Goal: Complete application form: Complete application form

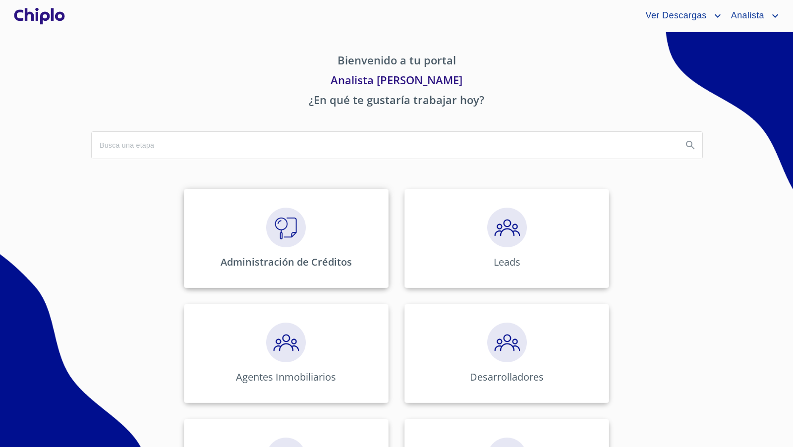
click at [288, 216] on img at bounding box center [286, 228] width 40 height 40
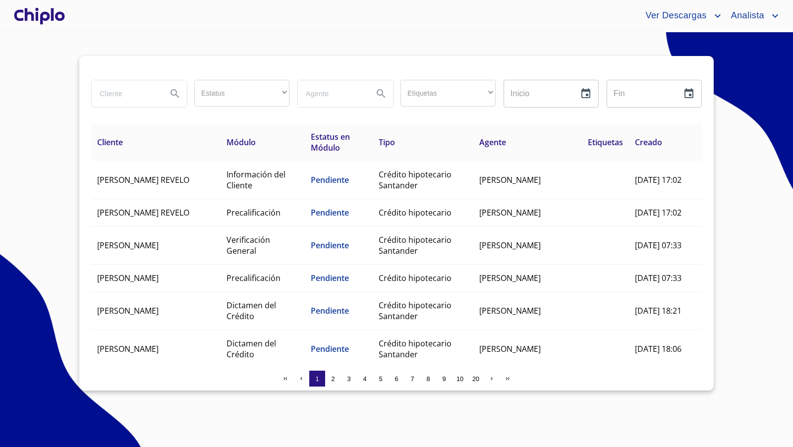
click at [116, 90] on input "search" at bounding box center [125, 93] width 67 height 27
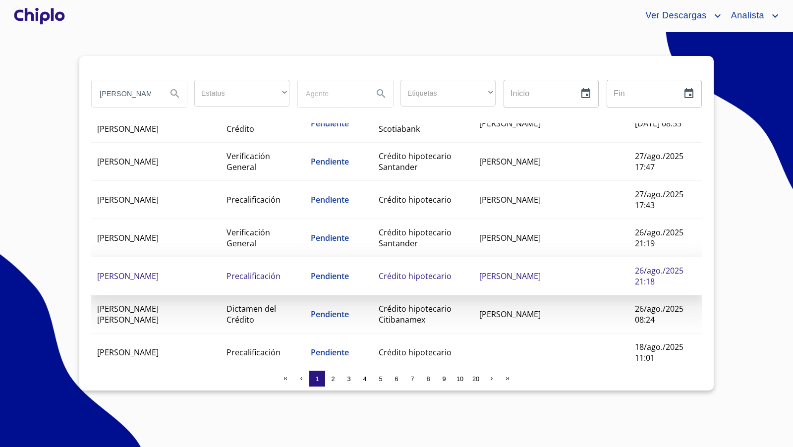
scroll to position [329, 0]
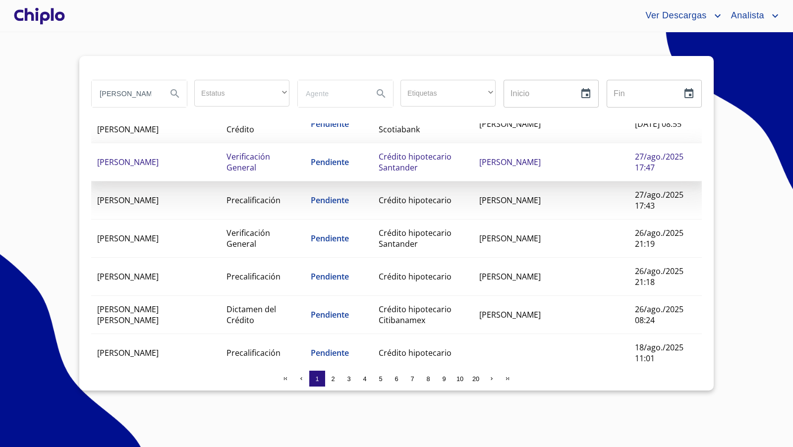
type input "[PERSON_NAME]"
click at [257, 173] on span "Verificación General" at bounding box center [249, 162] width 44 height 22
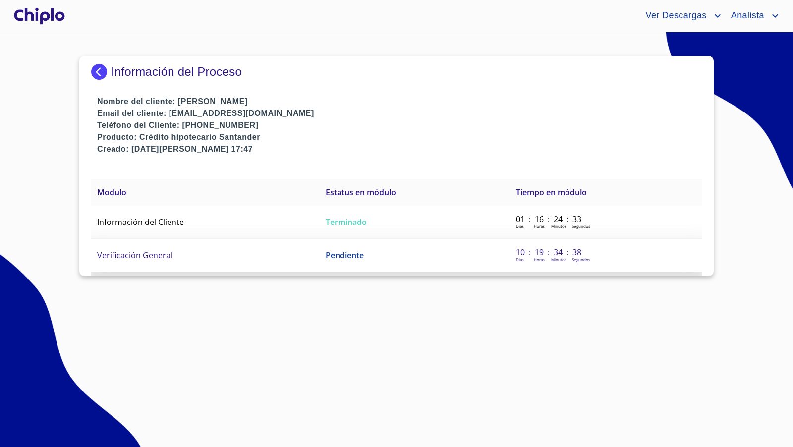
click at [175, 251] on td "Verificación General" at bounding box center [205, 255] width 228 height 33
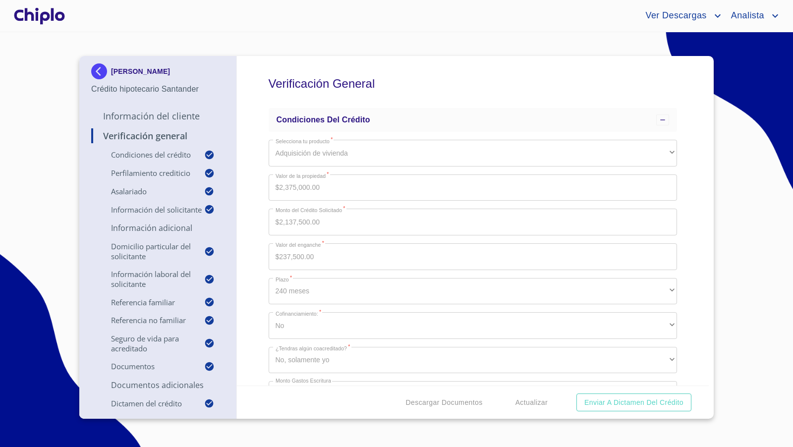
click at [692, 236] on div "Verificación General Condiciones del Crédito Selecciona tu producto   * Adquisi…" at bounding box center [473, 221] width 472 height 330
click at [675, 258] on div "Verificación General Condiciones del Crédito Selecciona tu producto   * Adquisi…" at bounding box center [473, 221] width 472 height 330
click at [168, 116] on p "Información del Cliente" at bounding box center [157, 116] width 133 height 12
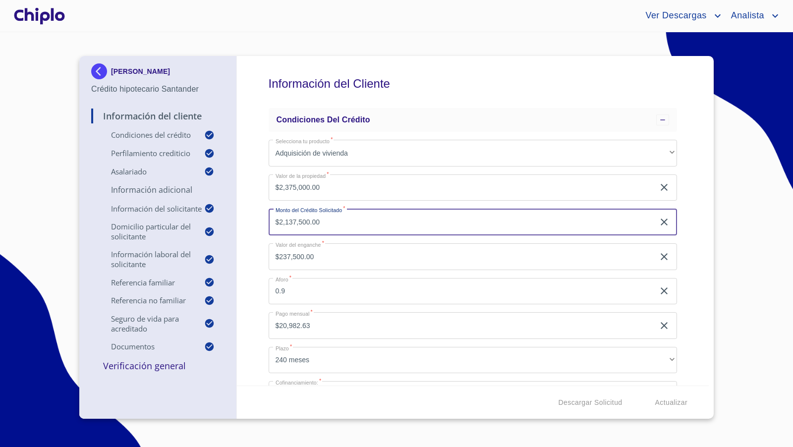
drag, startPoint x: 337, startPoint y: 227, endPoint x: 245, endPoint y: 221, distance: 91.9
click at [245, 221] on div "Información del Cliente Condiciones del Crédito Selecciona tu producto   * Adqu…" at bounding box center [473, 221] width 472 height 330
type input "$1,168,587"
click at [245, 242] on div "Información del Cliente Condiciones del Crédito Selecciona tu producto   * Adqu…" at bounding box center [473, 221] width 472 height 330
type input "$1,206,413.00"
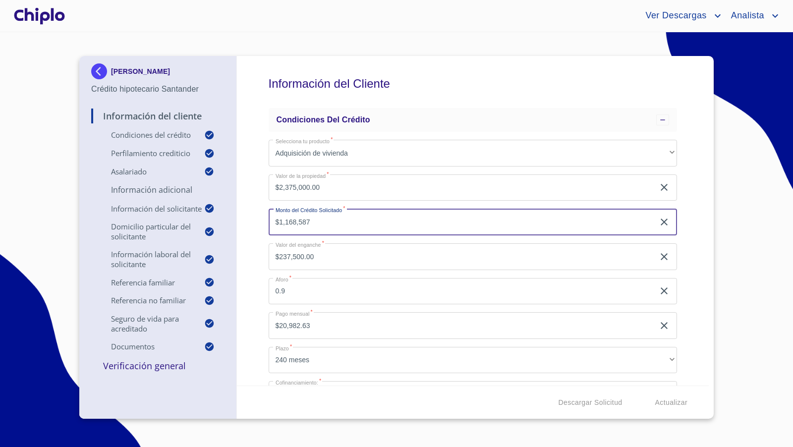
type input "0.49"
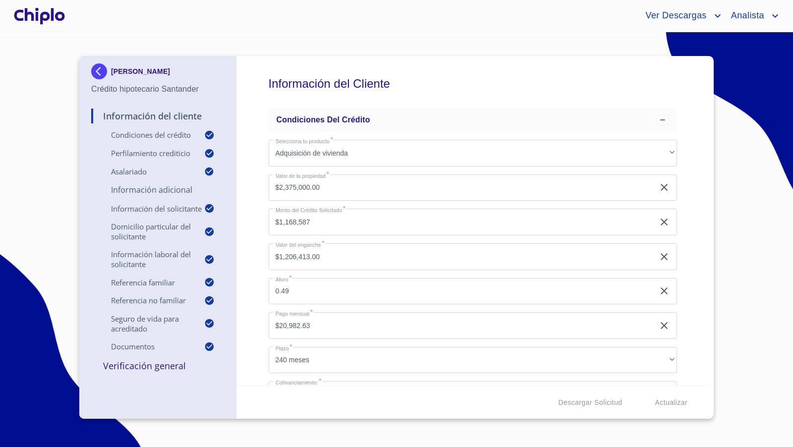
click at [691, 225] on div "Información del Cliente Condiciones del Crédito Selecciona tu producto   * Adqu…" at bounding box center [473, 221] width 472 height 330
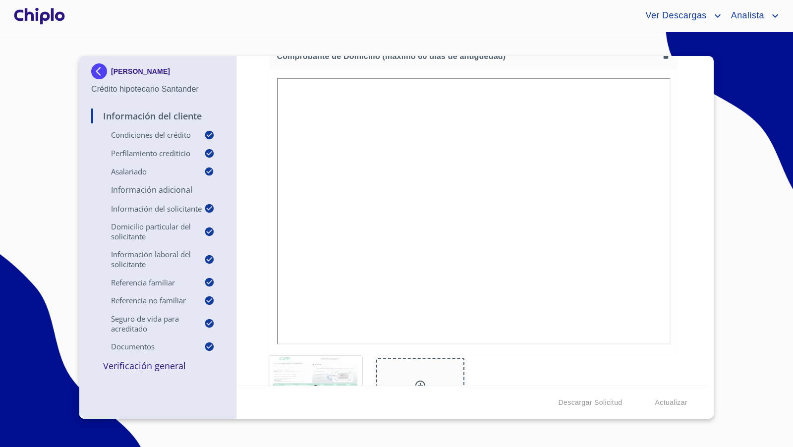
scroll to position [5262, 0]
click at [681, 215] on div "Información del Cliente Condiciones del Crédito Selecciona tu producto   * Adqu…" at bounding box center [473, 221] width 472 height 330
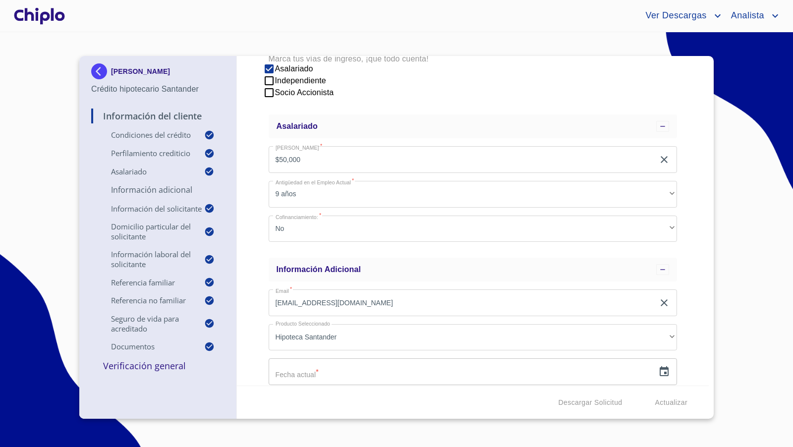
scroll to position [471, 0]
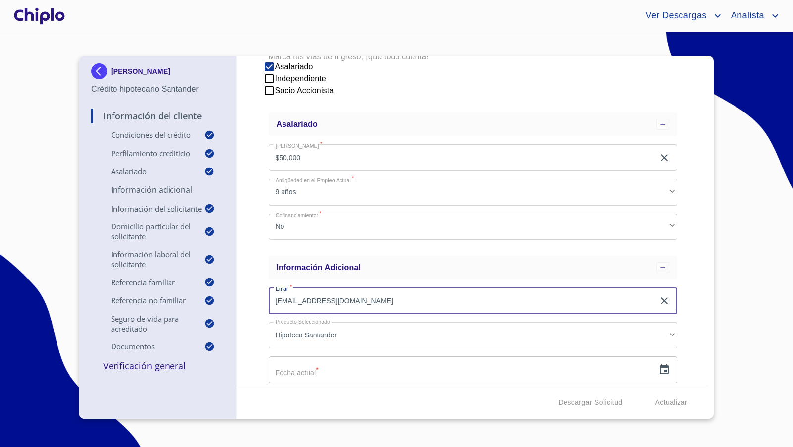
drag, startPoint x: 350, startPoint y: 303, endPoint x: 266, endPoint y: 296, distance: 84.6
click at [266, 298] on div "Información del Cliente Condiciones del Crédito Selecciona tu producto   * Adqu…" at bounding box center [473, 221] width 472 height 330
click at [257, 288] on div "Información del Cliente Condiciones del Crédito Selecciona tu producto   * Adqu…" at bounding box center [473, 221] width 472 height 330
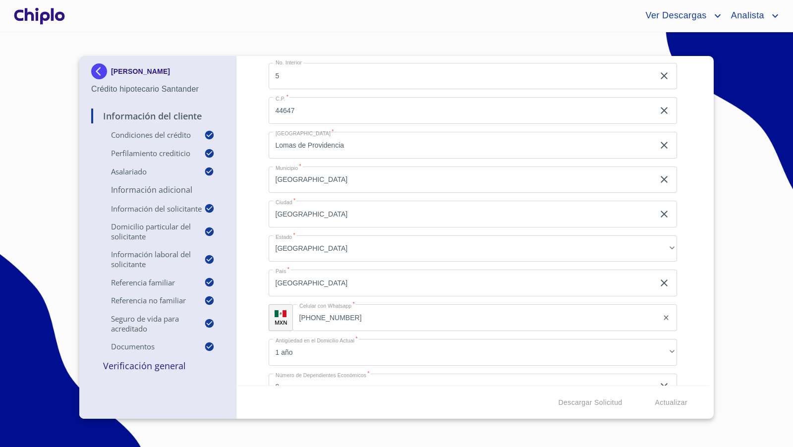
scroll to position [1795, 0]
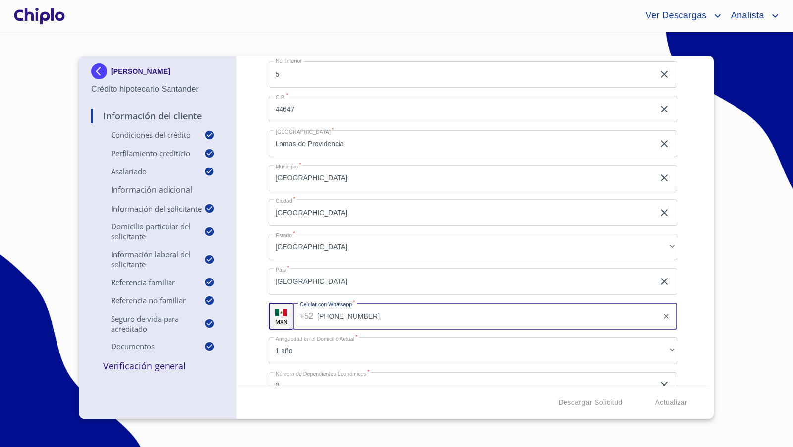
click at [380, 318] on input "[PHONE_NUMBER]" at bounding box center [487, 316] width 341 height 27
click at [253, 231] on div "Información del Cliente Condiciones del Crédito Selecciona tu producto   * Adqu…" at bounding box center [473, 221] width 472 height 330
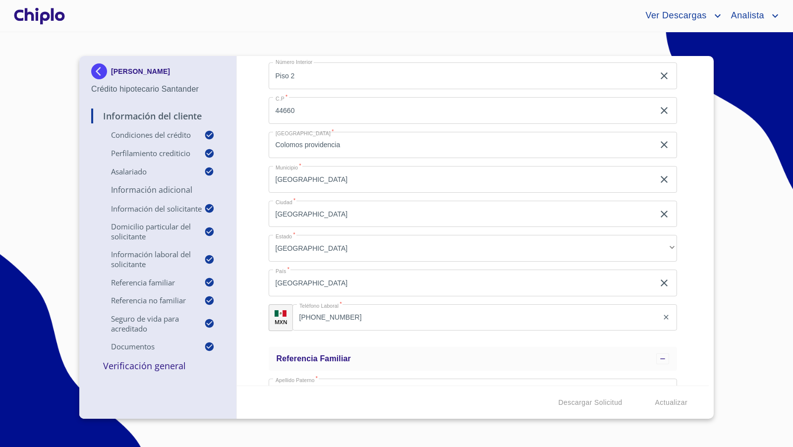
scroll to position [2452, 0]
click at [308, 149] on input "Colomos providencia" at bounding box center [462, 147] width 386 height 27
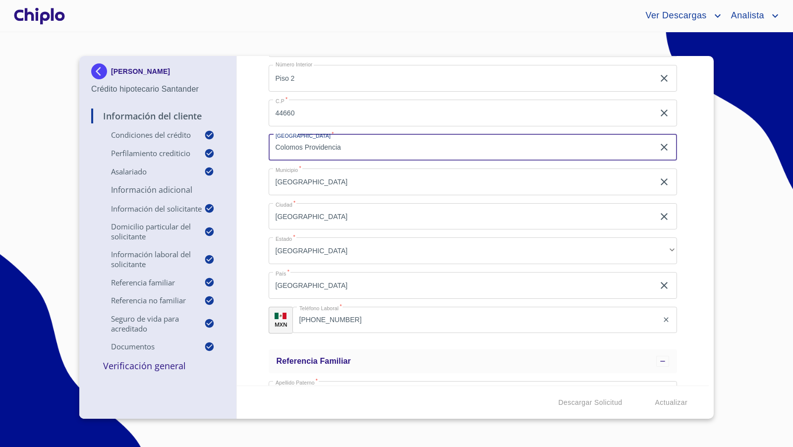
type input "Colomos Providencia"
click at [253, 172] on div "Información del Cliente Condiciones del Crédito Selecciona tu producto   * Adqu…" at bounding box center [473, 221] width 472 height 330
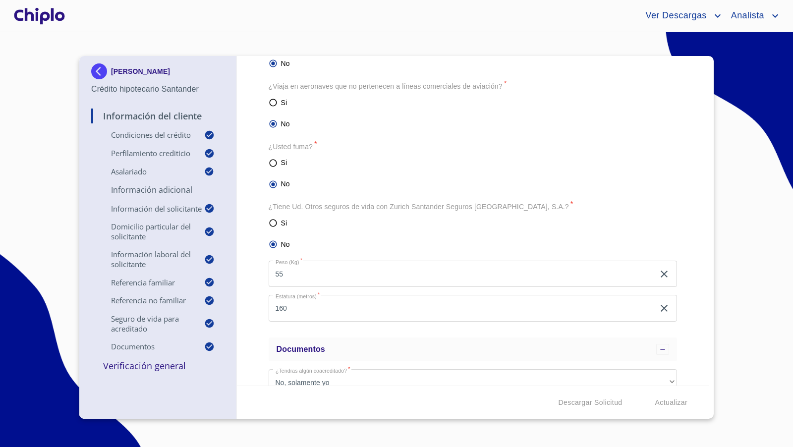
scroll to position [3965, 0]
click at [294, 302] on input "160" at bounding box center [462, 304] width 386 height 27
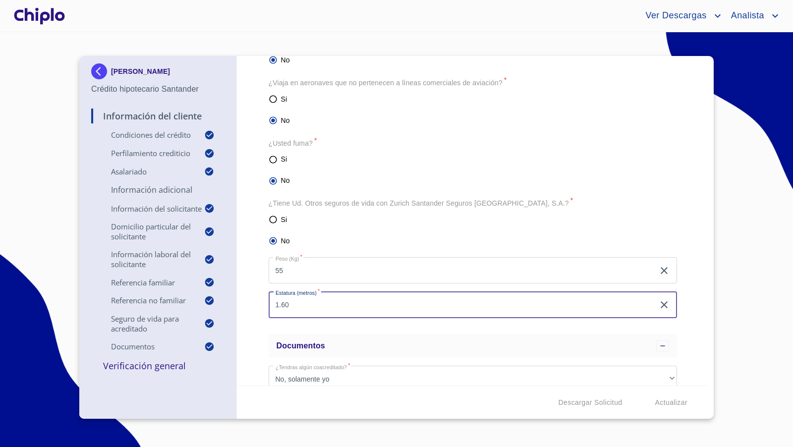
type input "1.60"
click at [259, 313] on div "Información del Cliente Condiciones del Crédito Selecciona tu producto   * Adqu…" at bounding box center [473, 221] width 472 height 330
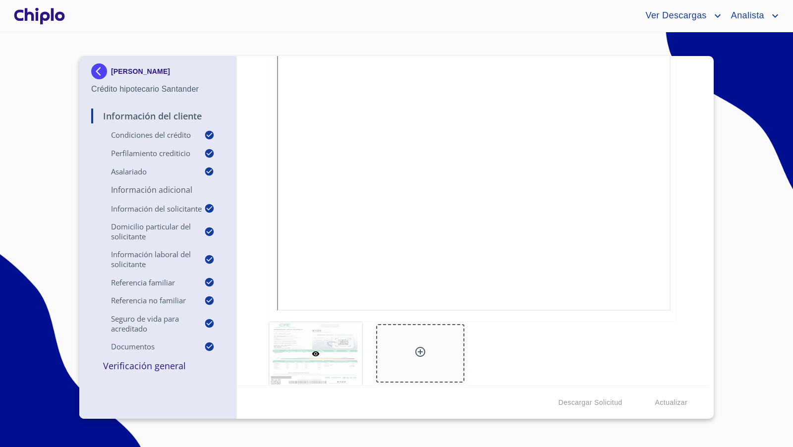
scroll to position [5309, 0]
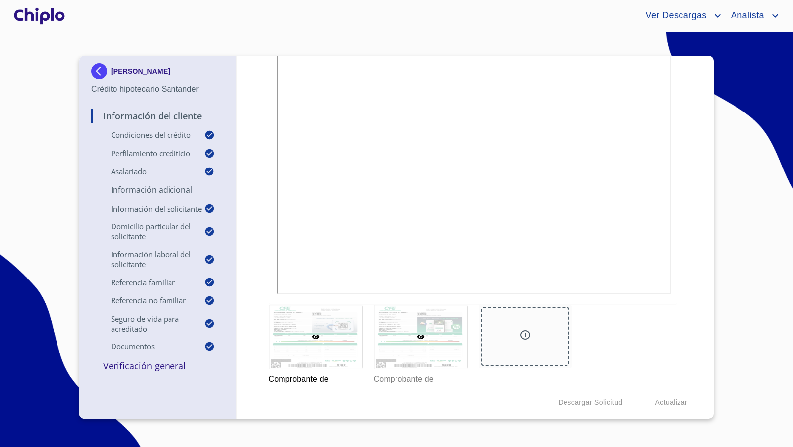
click at [436, 331] on div at bounding box center [420, 336] width 93 height 63
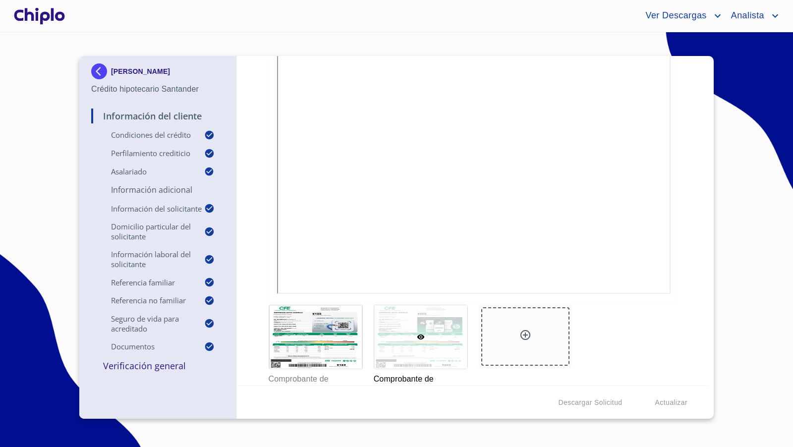
scroll to position [7, 0]
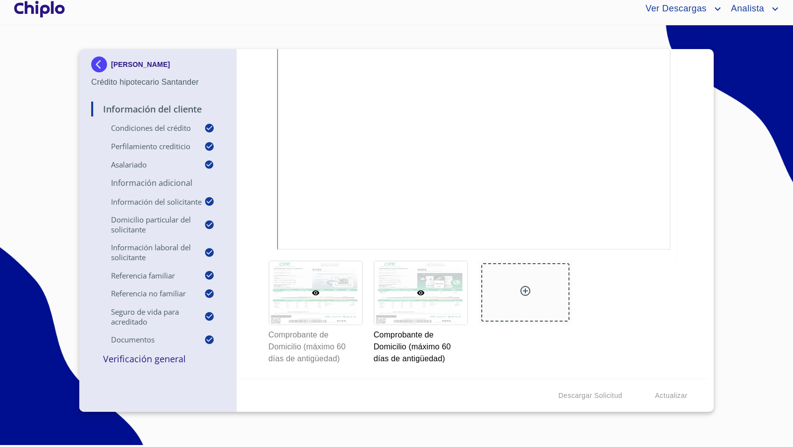
click at [343, 312] on div at bounding box center [315, 292] width 93 height 63
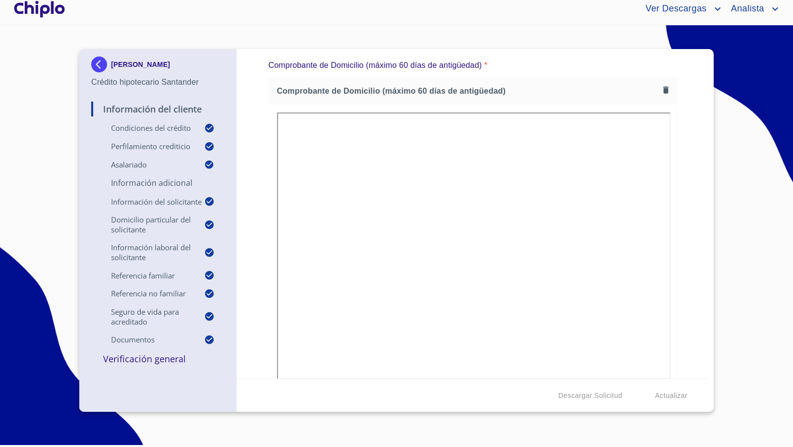
click at [674, 258] on div "Información del Cliente Condiciones del Crédito Selecciona tu producto   * Adqu…" at bounding box center [473, 214] width 472 height 330
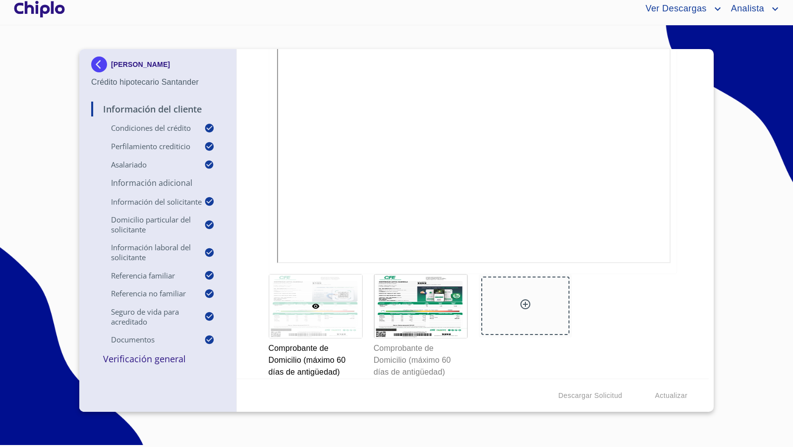
scroll to position [5346, 0]
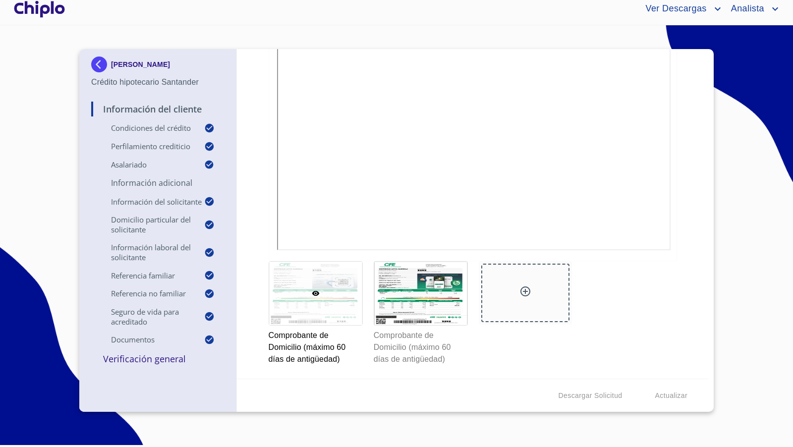
click at [687, 254] on div "Información del Cliente Condiciones del Crédito Selecciona tu producto   * Adqu…" at bounding box center [473, 214] width 472 height 330
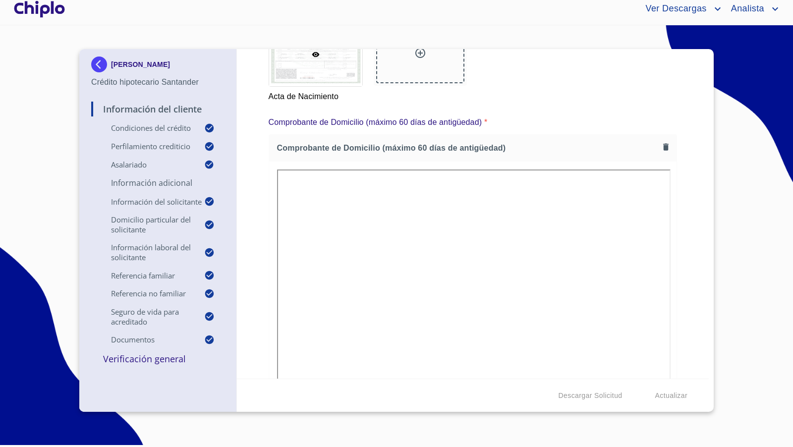
scroll to position [5147, 0]
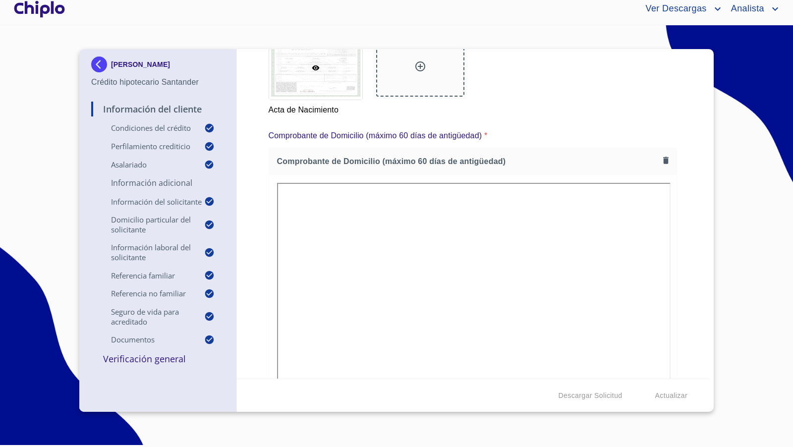
click at [661, 156] on icon "button" at bounding box center [665, 160] width 9 height 9
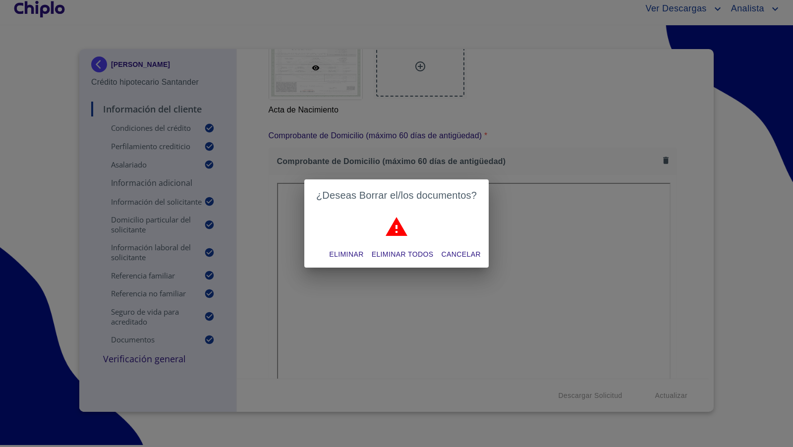
click at [409, 256] on span "Eliminar todos" at bounding box center [403, 254] width 62 height 12
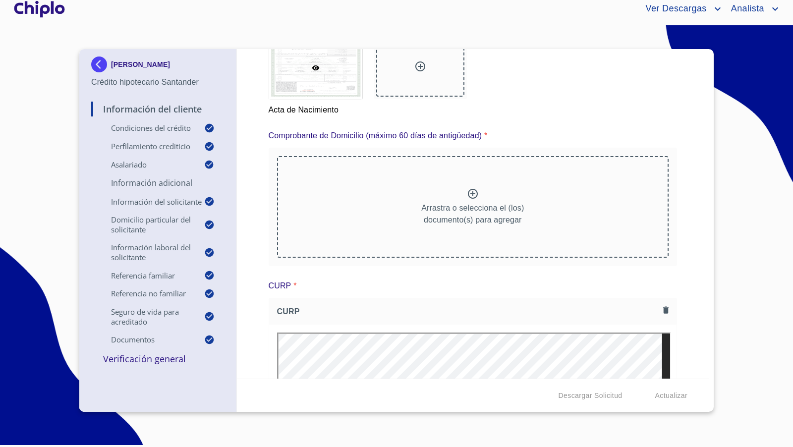
click at [676, 201] on div "Información del Cliente Condiciones del Crédito Selecciona tu producto   * Adqu…" at bounding box center [473, 214] width 472 height 330
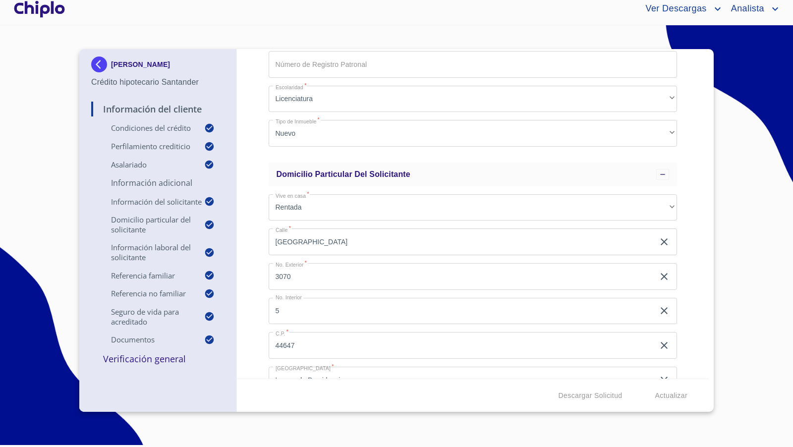
scroll to position [1552, 0]
click at [687, 243] on div "Información del Cliente Condiciones del Crédito Selecciona tu producto   * Adqu…" at bounding box center [473, 214] width 472 height 330
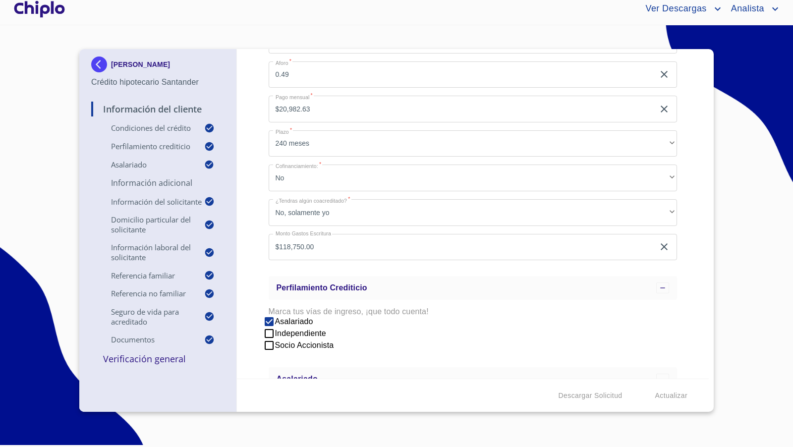
scroll to position [206, 0]
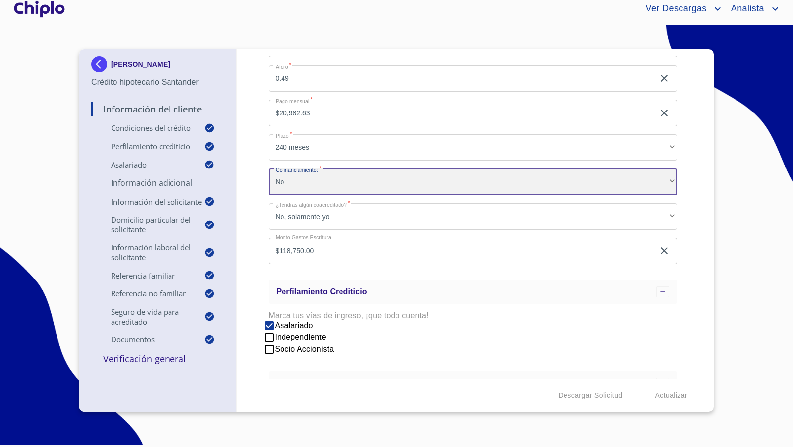
click at [348, 183] on div "No" at bounding box center [473, 182] width 409 height 27
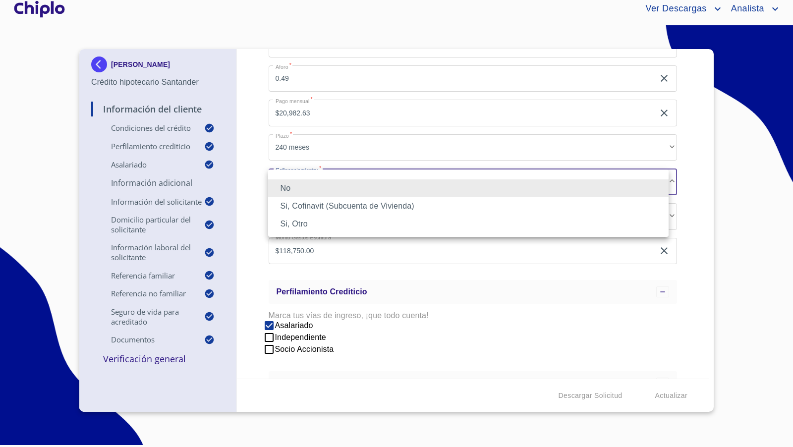
click at [248, 202] on div at bounding box center [396, 223] width 793 height 447
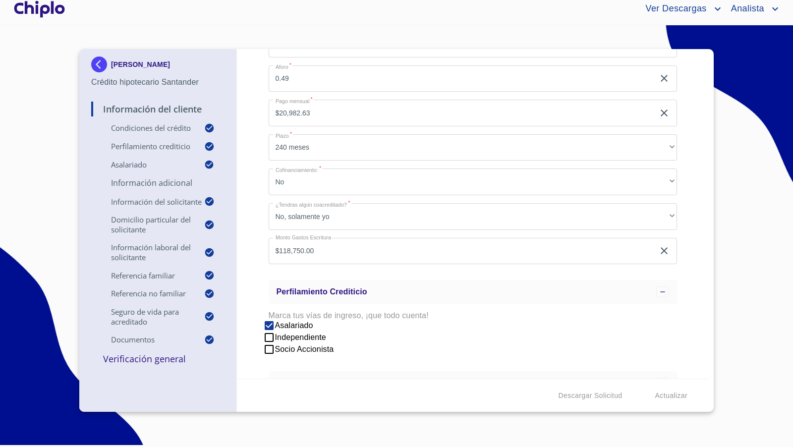
click at [694, 266] on div "Información del Cliente Condiciones del Crédito Selecciona tu producto   * Adqu…" at bounding box center [473, 214] width 472 height 330
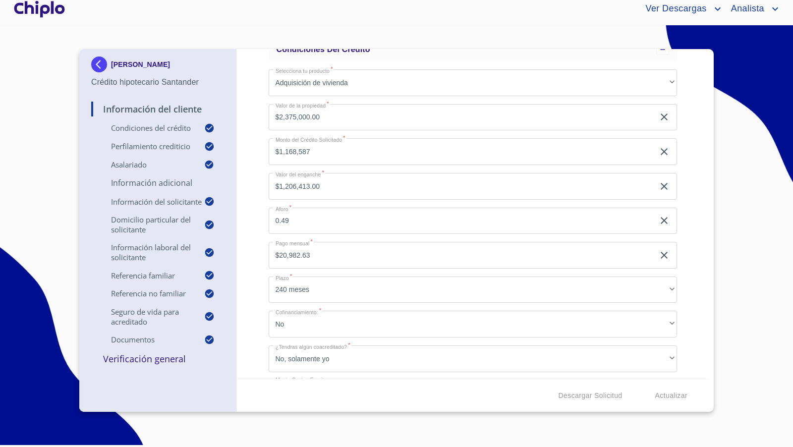
scroll to position [0, 0]
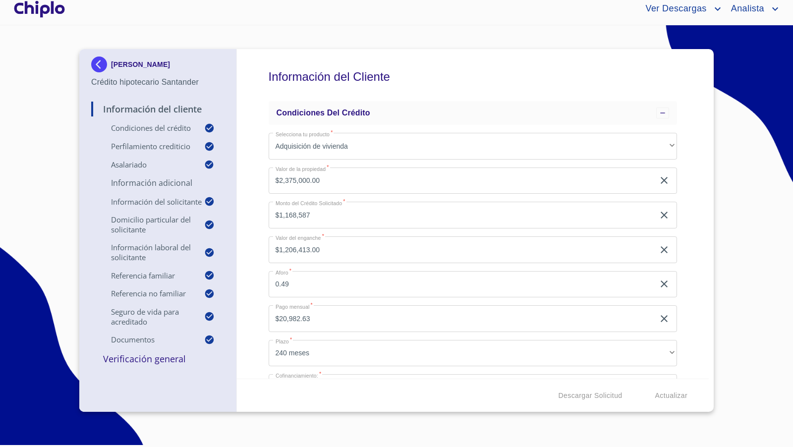
click at [692, 216] on div "Información del Cliente Condiciones del Crédito Selecciona tu producto   * Adqu…" at bounding box center [473, 214] width 472 height 330
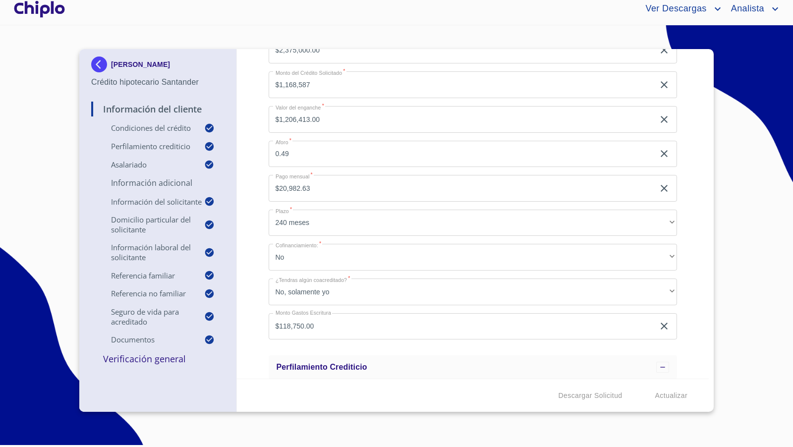
scroll to position [132, 0]
click at [692, 216] on div "Información del Cliente Condiciones del Crédito Selecciona tu producto   * Adqu…" at bounding box center [473, 214] width 472 height 330
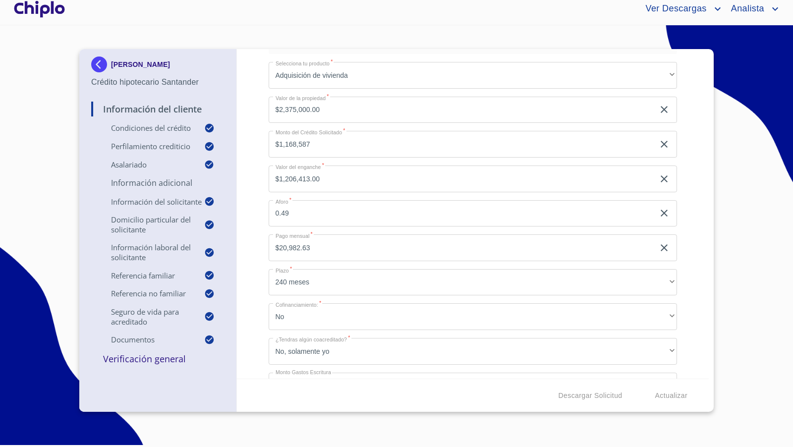
scroll to position [58, 0]
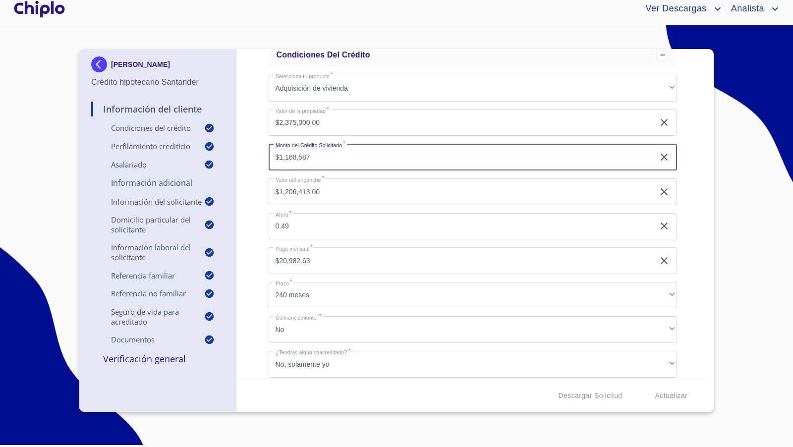
drag, startPoint x: 323, startPoint y: 161, endPoint x: 259, endPoint y: 159, distance: 63.5
click at [259, 159] on div "Información del Cliente Condiciones del Crédito Selecciona tu producto   * Adqu…" at bounding box center [473, 214] width 472 height 330
type input "$2,137"
type input "$2,372,863.00"
type input "0.00"
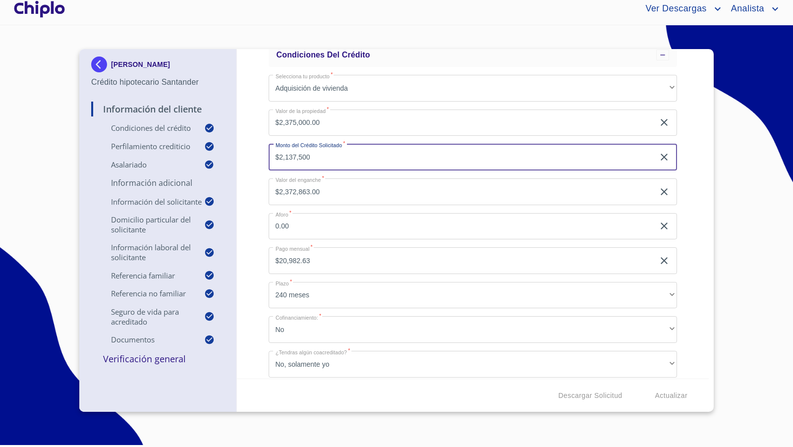
type input "$2,137,500"
type input "$237,500.00"
type input "0.90"
click at [252, 171] on div "Información del Cliente Condiciones del Crédito Selecciona tu producto   * Adqu…" at bounding box center [473, 214] width 472 height 330
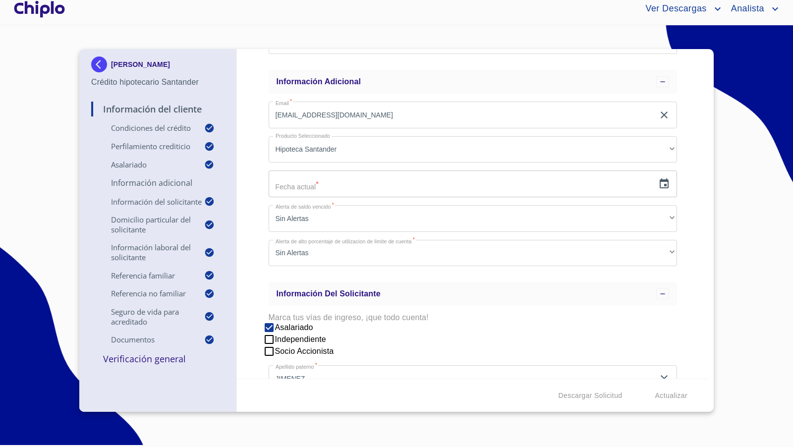
scroll to position [651, 0]
click at [693, 248] on div "Información del Cliente Condiciones del Crédito Selecciona tu producto   * Adqu…" at bounding box center [473, 214] width 472 height 330
click at [658, 182] on icon "button" at bounding box center [664, 183] width 12 height 12
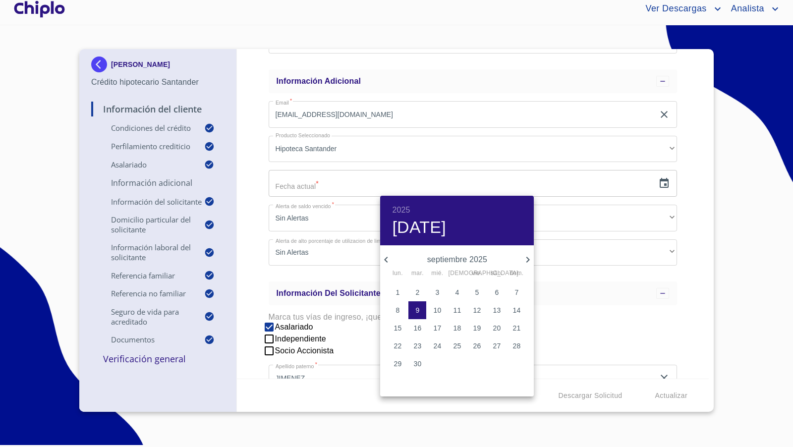
drag, startPoint x: 416, startPoint y: 309, endPoint x: 476, endPoint y: 294, distance: 61.2
click at [416, 309] on p "9" at bounding box center [417, 310] width 4 height 10
type input "9 de sep. de 2025"
click at [687, 244] on div at bounding box center [396, 223] width 793 height 447
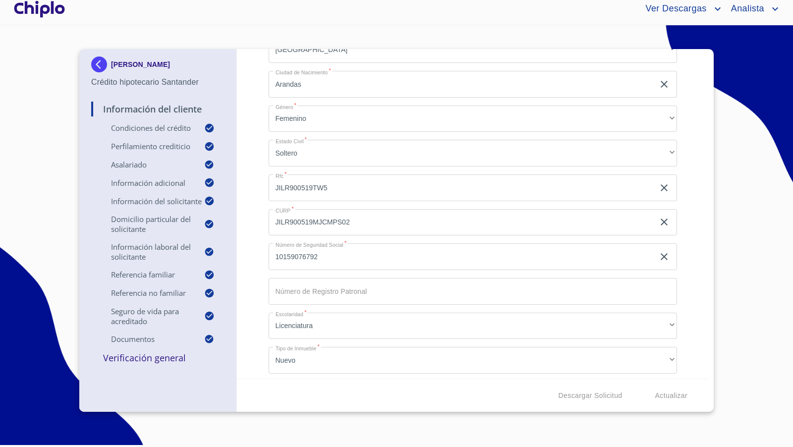
scroll to position [1327, 0]
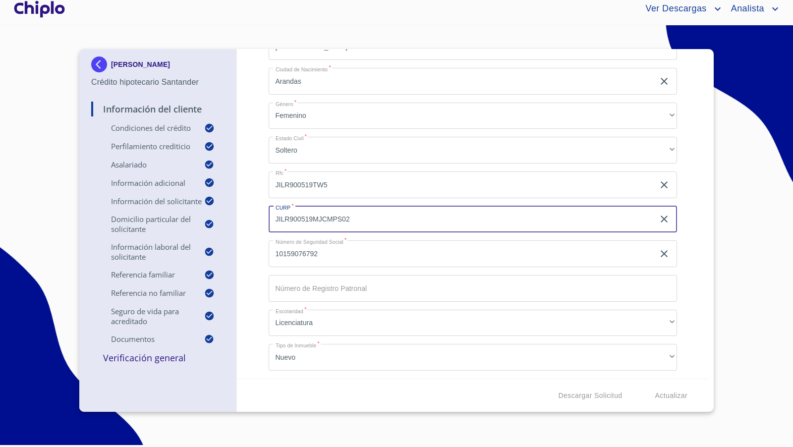
drag, startPoint x: 363, startPoint y: 223, endPoint x: 256, endPoint y: 220, distance: 107.6
click at [256, 220] on div "Información del Cliente Condiciones del Crédito Selecciona tu producto   * Adqu…" at bounding box center [473, 214] width 472 height 330
click at [686, 284] on div "Información del Cliente Condiciones del Crédito Selecciona tu producto   * Adqu…" at bounding box center [473, 214] width 472 height 330
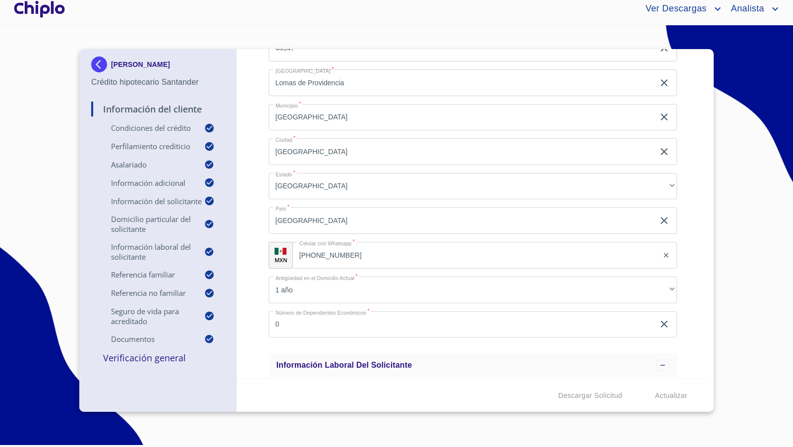
scroll to position [1855, 0]
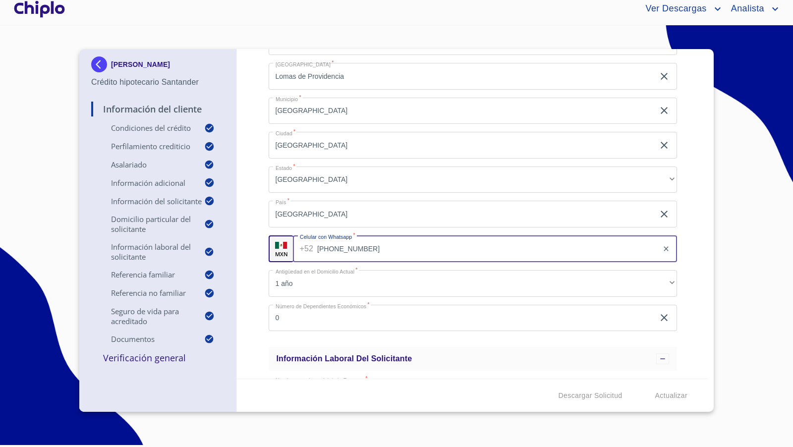
click at [377, 247] on input "[PHONE_NUMBER]" at bounding box center [487, 248] width 341 height 27
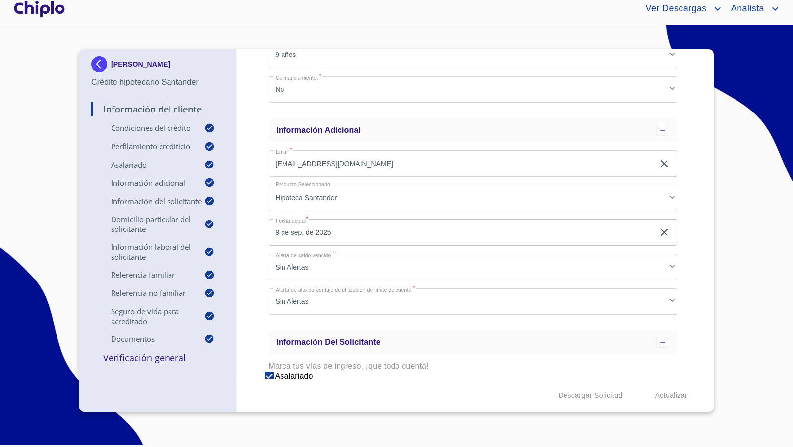
scroll to position [598, 0]
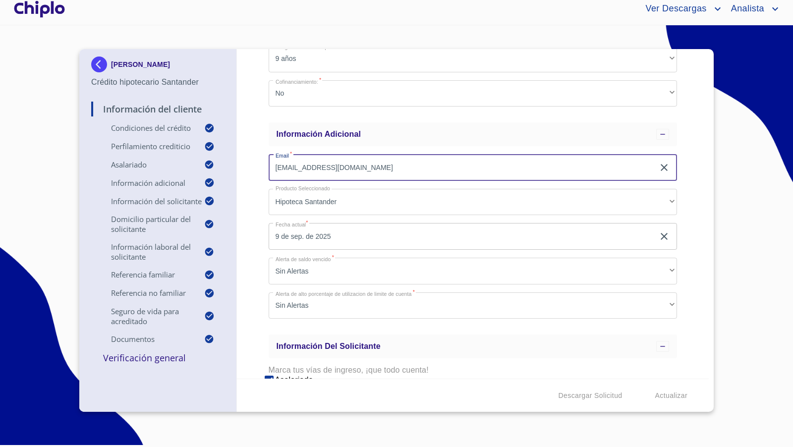
drag, startPoint x: 362, startPoint y: 167, endPoint x: 268, endPoint y: 158, distance: 94.6
click at [266, 158] on div "Información del Cliente Condiciones del Crédito Selecciona tu producto   * Adqu…" at bounding box center [473, 214] width 472 height 330
click at [252, 237] on div "Información del Cliente Condiciones del Crédito Selecciona tu producto   * Adqu…" at bounding box center [473, 214] width 472 height 330
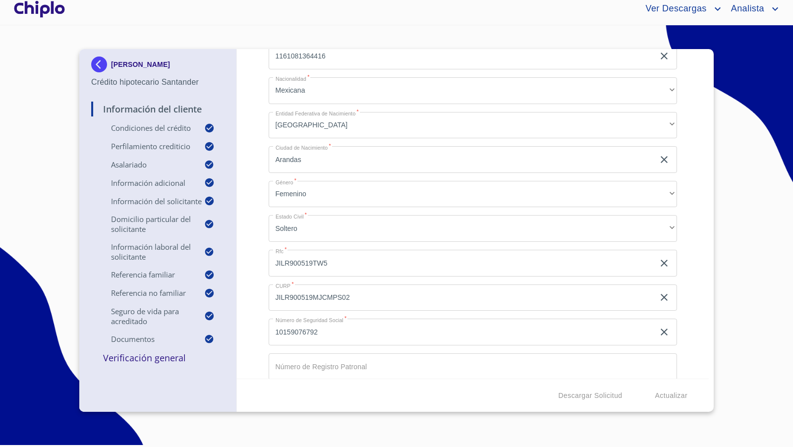
scroll to position [1250, 0]
copy p "[PERSON_NAME]"
drag, startPoint x: 228, startPoint y: 63, endPoint x: 49, endPoint y: 120, distance: 187.8
click at [49, 120] on section "[PERSON_NAME] Crédito hipotecario Santander Información del Cliente Condiciones…" at bounding box center [396, 232] width 793 height 415
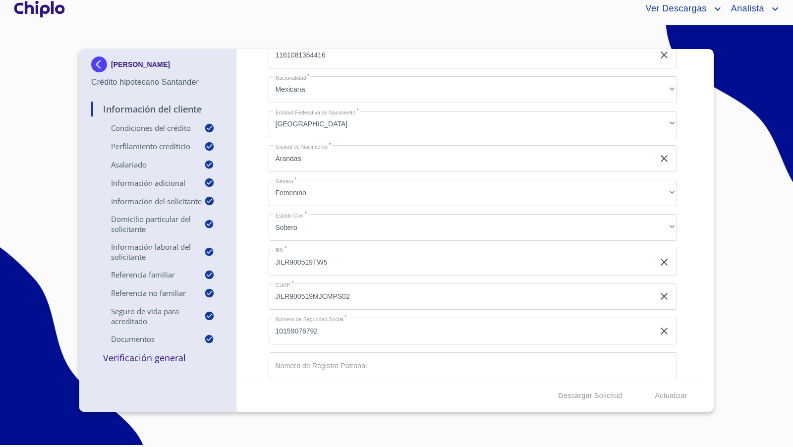
click at [695, 260] on div "Información del Cliente Condiciones del Crédito Selecciona tu producto   * Adqu…" at bounding box center [473, 214] width 472 height 330
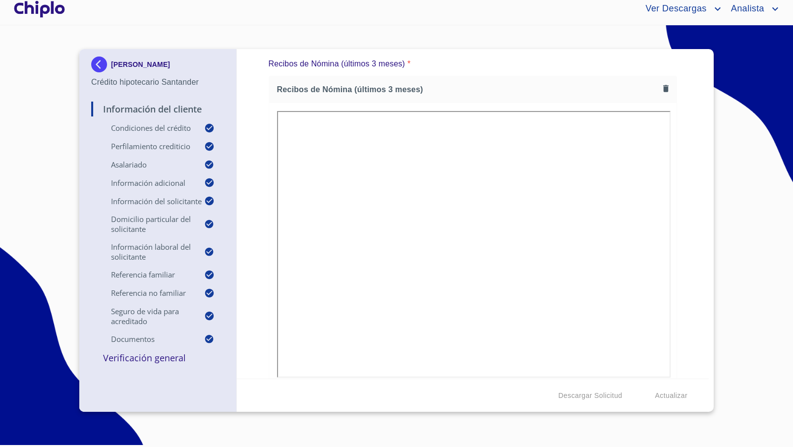
scroll to position [6239, 0]
click at [683, 206] on div "Información del Cliente Condiciones del Crédito Selecciona tu producto   * Adqu…" at bounding box center [473, 214] width 472 height 330
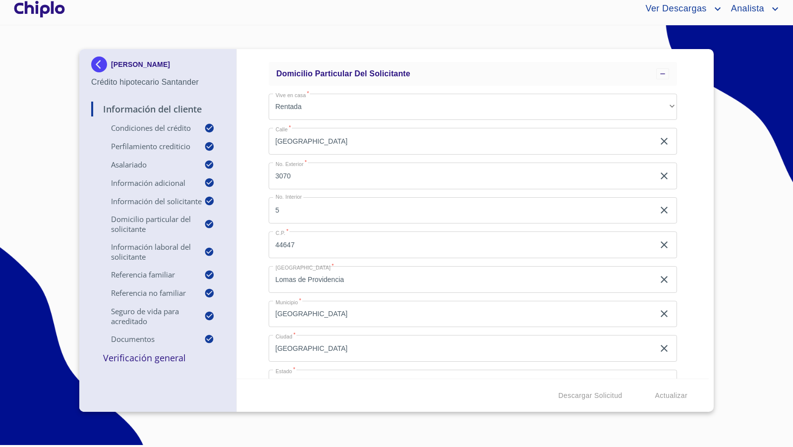
scroll to position [1641, 0]
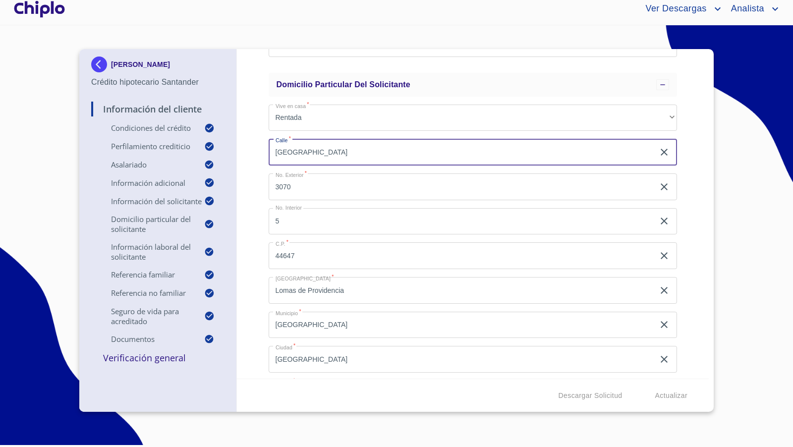
drag, startPoint x: 308, startPoint y: 157, endPoint x: 264, endPoint y: 152, distance: 44.4
click at [264, 152] on div "Información del Cliente Condiciones del Crédito Selecciona tu producto   * Adqu…" at bounding box center [473, 214] width 472 height 330
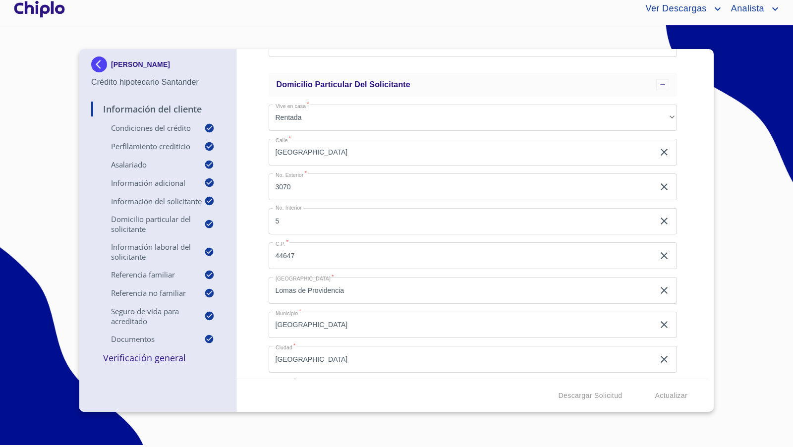
click at [695, 226] on div "Información del Cliente Condiciones del Crédito Selecciona tu producto   * Adqu…" at bounding box center [473, 214] width 472 height 330
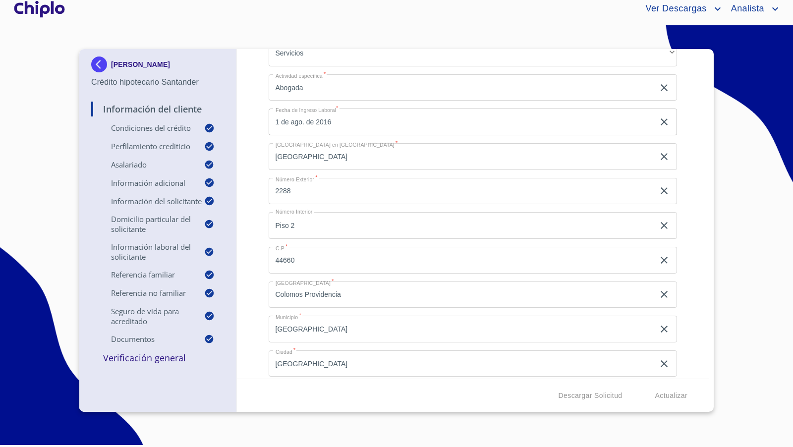
drag, startPoint x: 683, startPoint y: 242, endPoint x: 703, endPoint y: 184, distance: 61.8
click at [686, 234] on div "Información del Cliente Condiciones del Crédito Selecciona tu producto   * Adqu…" at bounding box center [473, 214] width 472 height 330
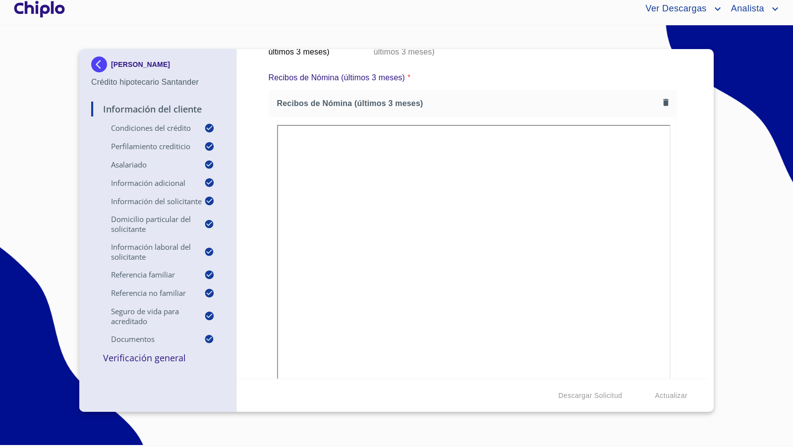
scroll to position [6233, 0]
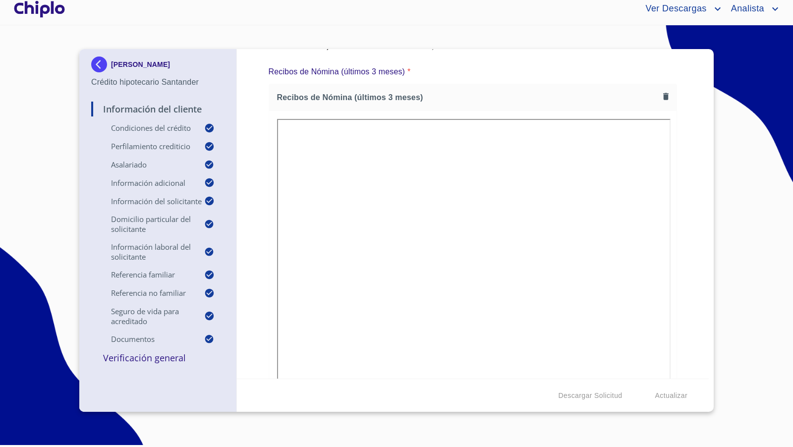
click at [682, 241] on div "Información del Cliente Condiciones del Crédito Selecciona tu producto   * Adqu…" at bounding box center [473, 214] width 472 height 330
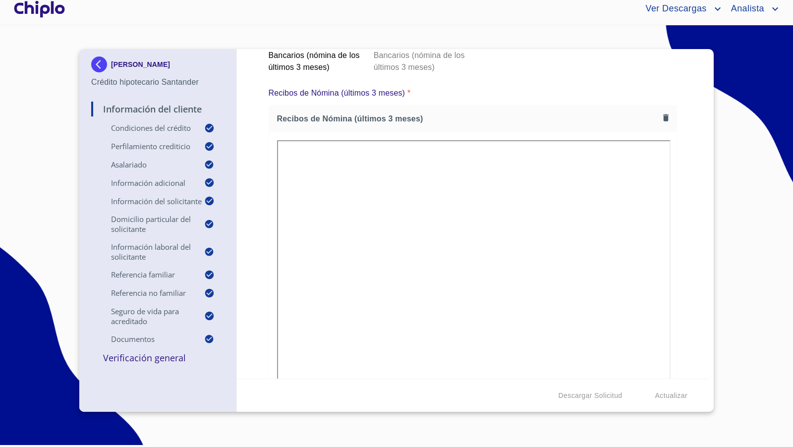
scroll to position [6207, 0]
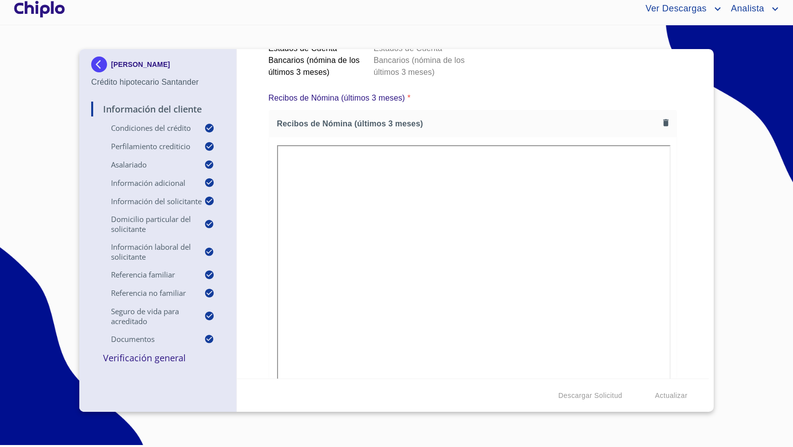
click at [266, 184] on div "Información del Cliente Condiciones del Crédito Selecciona tu producto   * Adqu…" at bounding box center [473, 214] width 472 height 330
click at [686, 223] on div "Información del Cliente Condiciones del Crédito Selecciona tu producto   * Adqu…" at bounding box center [473, 214] width 472 height 330
click at [683, 260] on div "Información del Cliente Condiciones del Crédito Selecciona tu producto   * Adqu…" at bounding box center [473, 214] width 472 height 330
click at [689, 234] on div "Información del Cliente Condiciones del Crédito Selecciona tu producto   * Adqu…" at bounding box center [473, 214] width 472 height 330
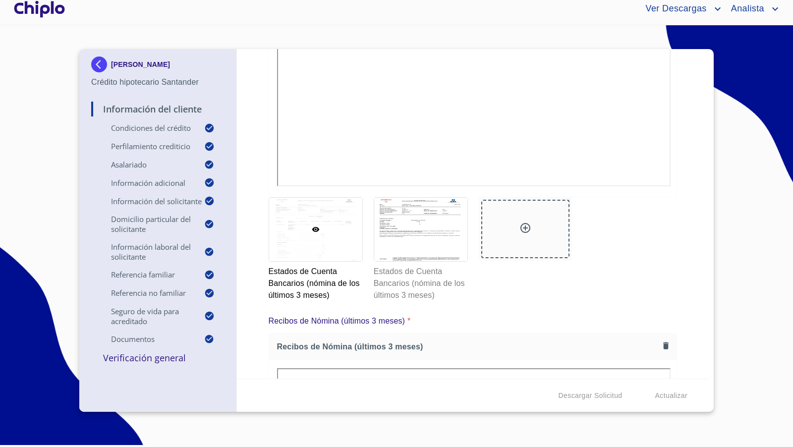
scroll to position [6009, 0]
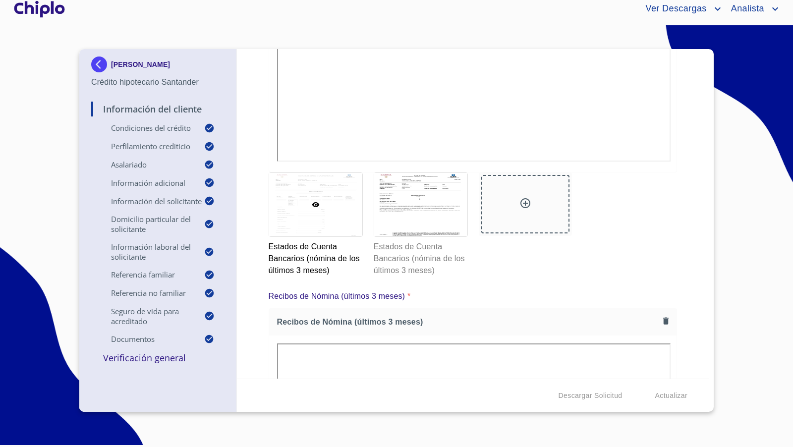
click at [171, 363] on p "Verificación General" at bounding box center [157, 358] width 133 height 12
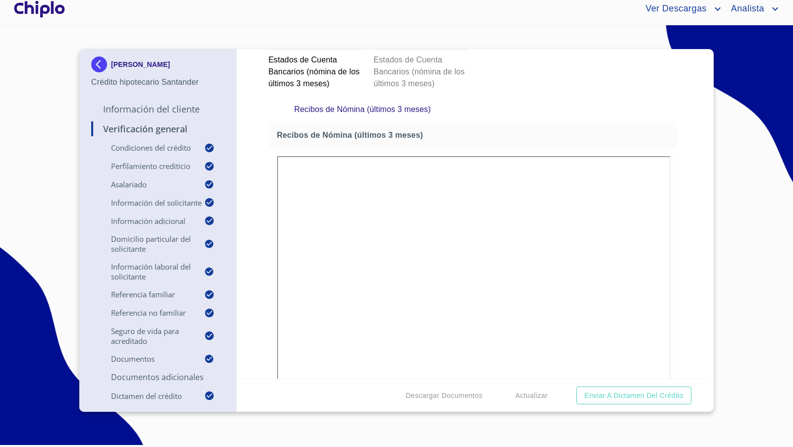
scroll to position [0, 0]
click at [674, 248] on div "Verificación General Condiciones del Crédito Selecciona tu producto   * Adquisi…" at bounding box center [473, 214] width 472 height 330
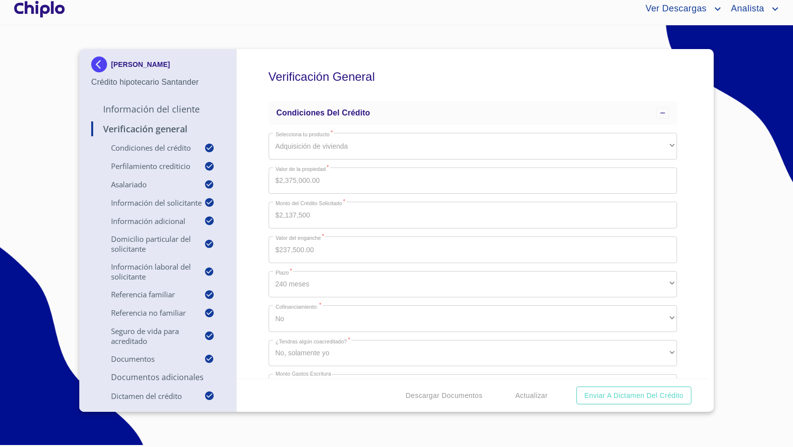
click at [44, 8] on div at bounding box center [39, 9] width 55 height 32
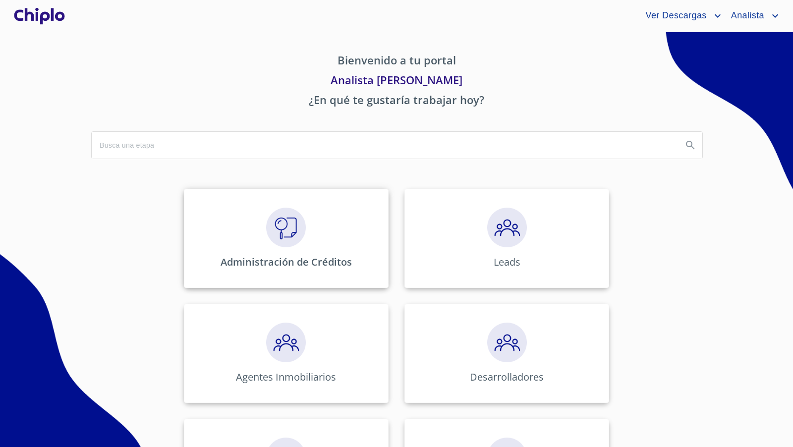
click at [307, 228] on div "Administración de Créditos" at bounding box center [286, 238] width 205 height 99
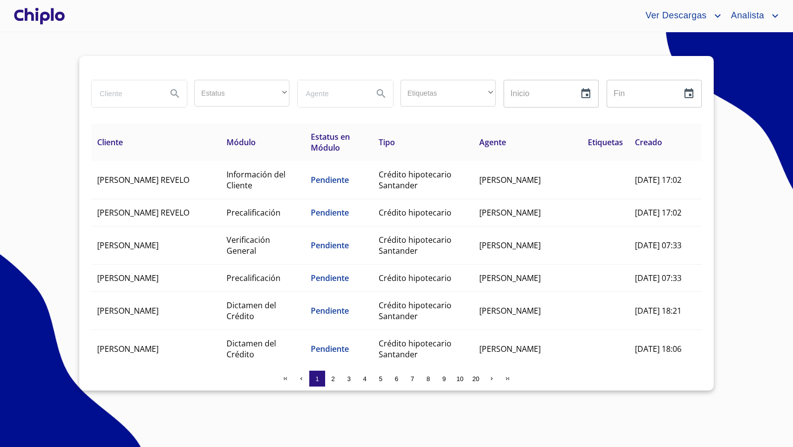
click at [120, 95] on input "search" at bounding box center [125, 93] width 67 height 27
type input "o"
type input "[PERSON_NAME]"
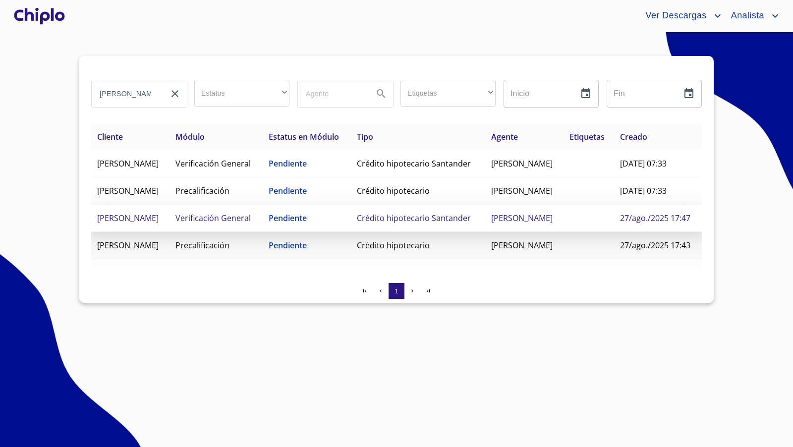
click at [251, 224] on span "Verificación General" at bounding box center [212, 218] width 75 height 11
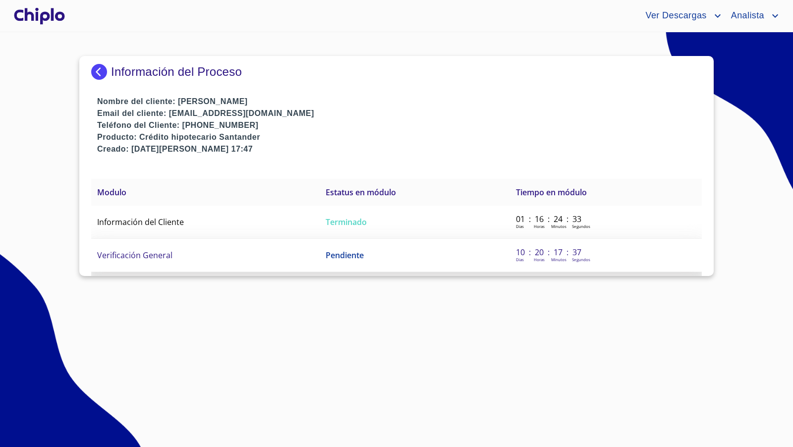
click at [152, 254] on span "Verificación General" at bounding box center [134, 255] width 75 height 11
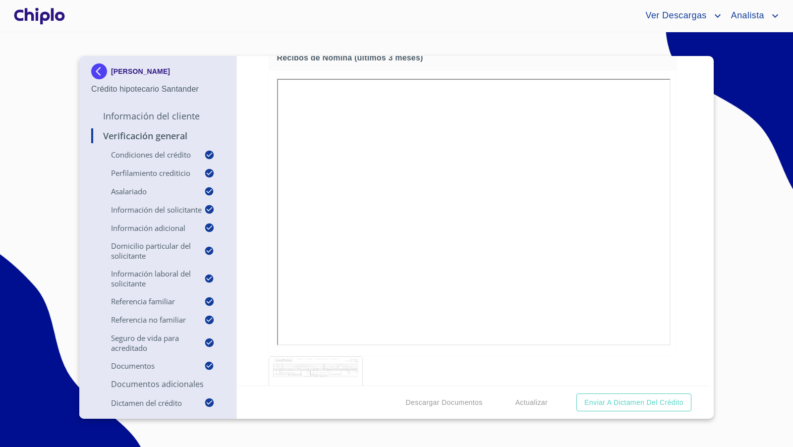
scroll to position [6090, 0]
